Goal: Transaction & Acquisition: Purchase product/service

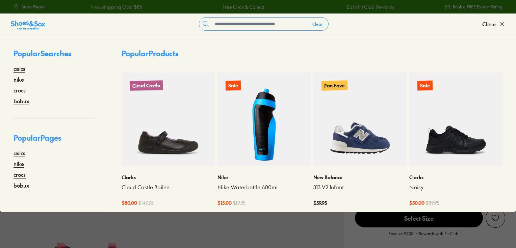
select select "*"
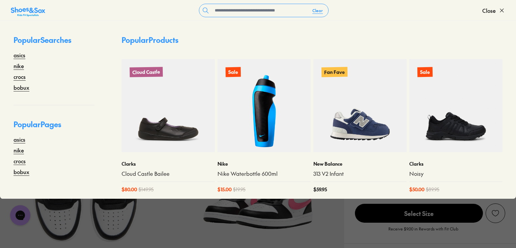
click at [261, 12] on input "text" at bounding box center [259, 10] width 95 height 13
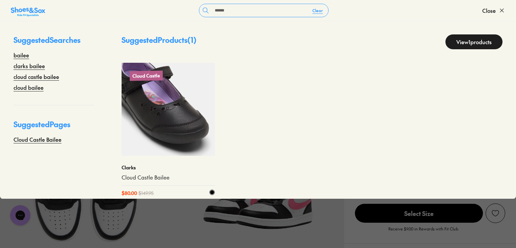
type input "******"
click at [181, 135] on img at bounding box center [168, 109] width 93 height 93
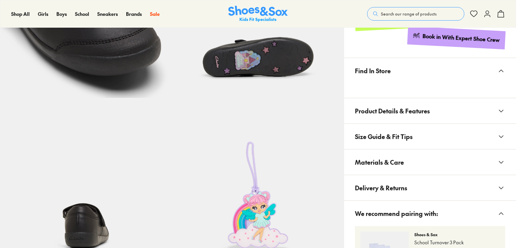
click at [393, 158] on span "Materials & Care" at bounding box center [379, 162] width 49 height 20
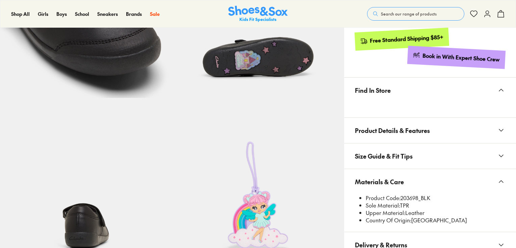
scroll to position [457, 0]
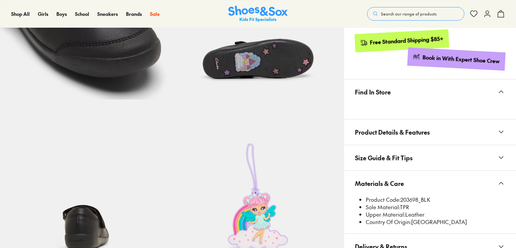
select select "*"
drag, startPoint x: 401, startPoint y: 196, endPoint x: 418, endPoint y: 200, distance: 17.3
click at [418, 200] on li "Product Code: 203698_BLK" at bounding box center [435, 199] width 139 height 7
